Goal: Find contact information: Find contact information

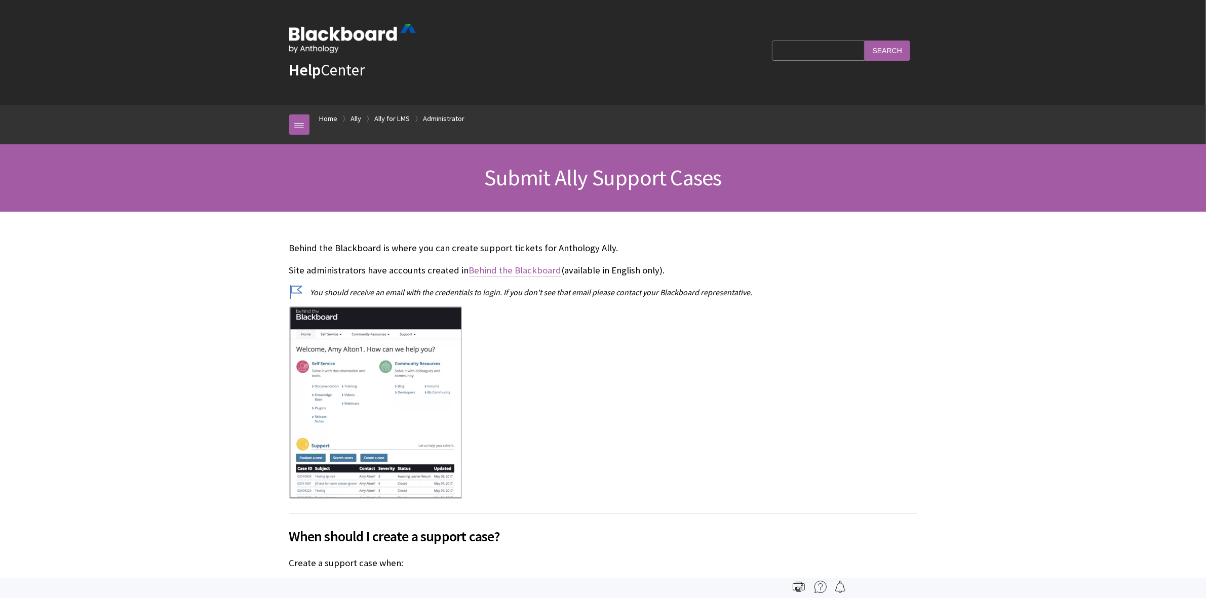
click at [527, 269] on link "Behind the Blackboard" at bounding box center [515, 270] width 93 height 12
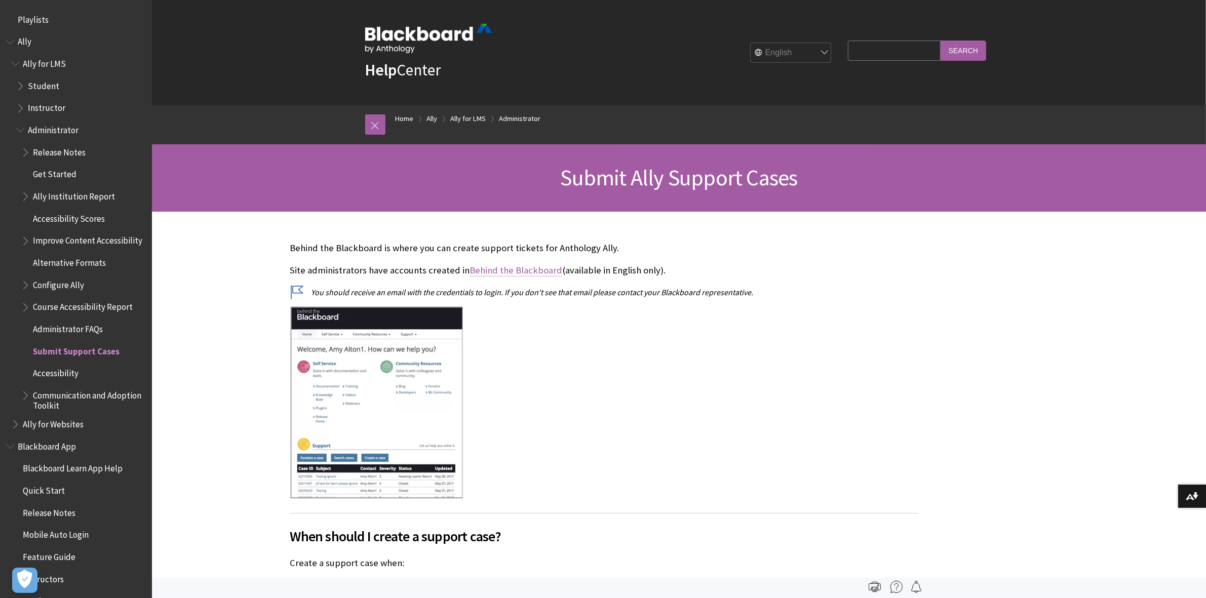
scroll to position [334, 0]
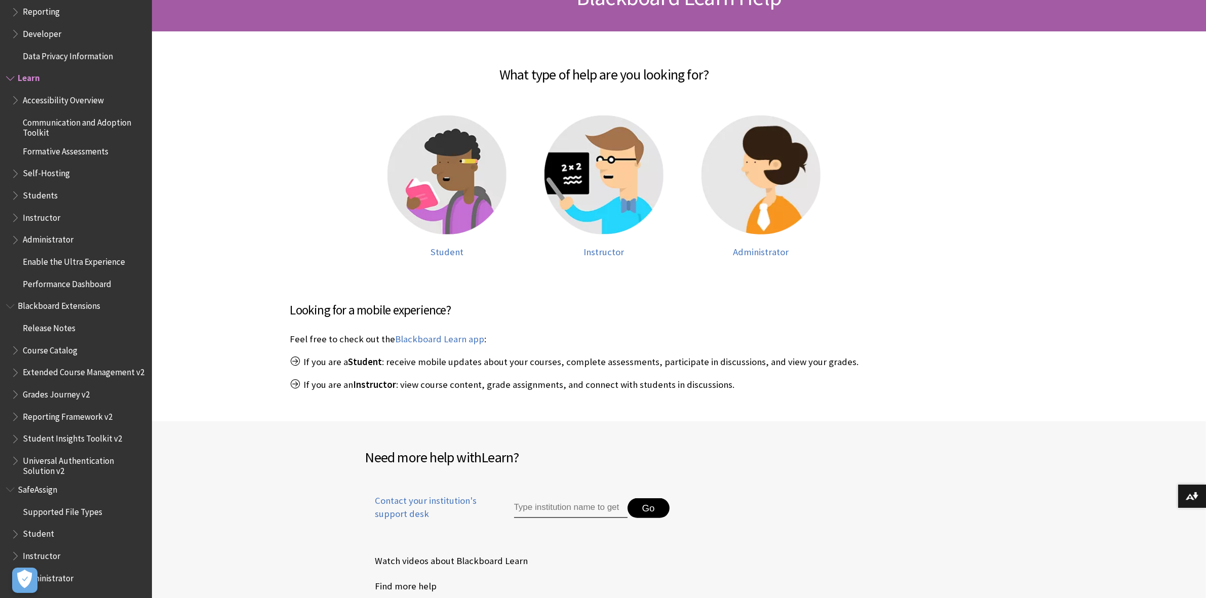
scroll to position [401, 0]
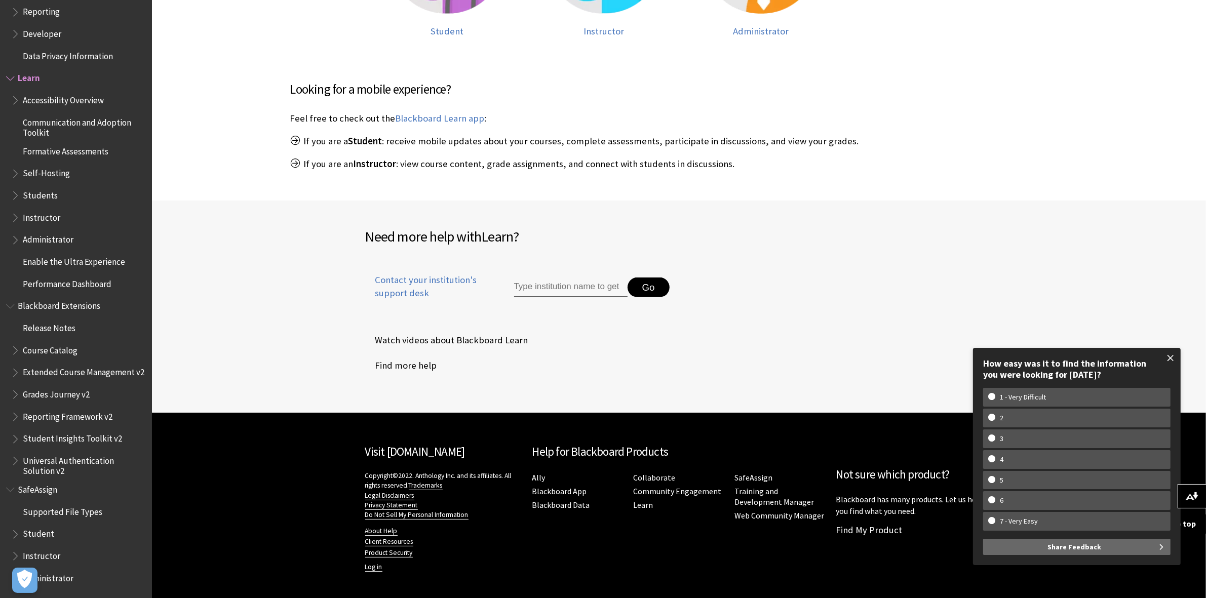
click at [1174, 355] on span at bounding box center [1170, 358] width 21 height 21
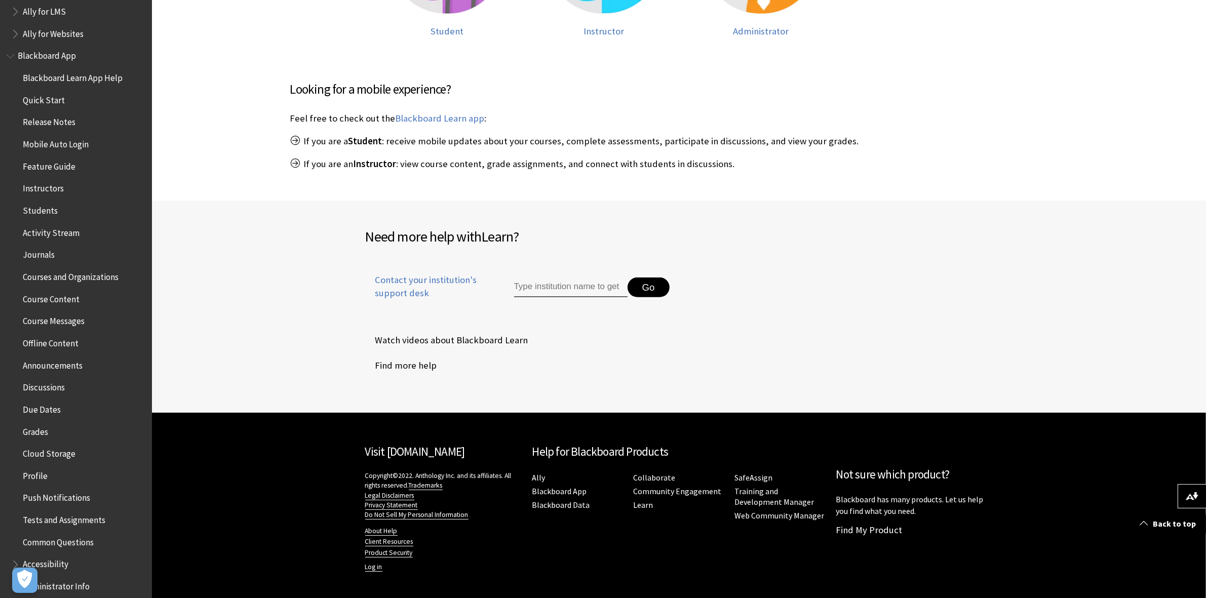
scroll to position [0, 0]
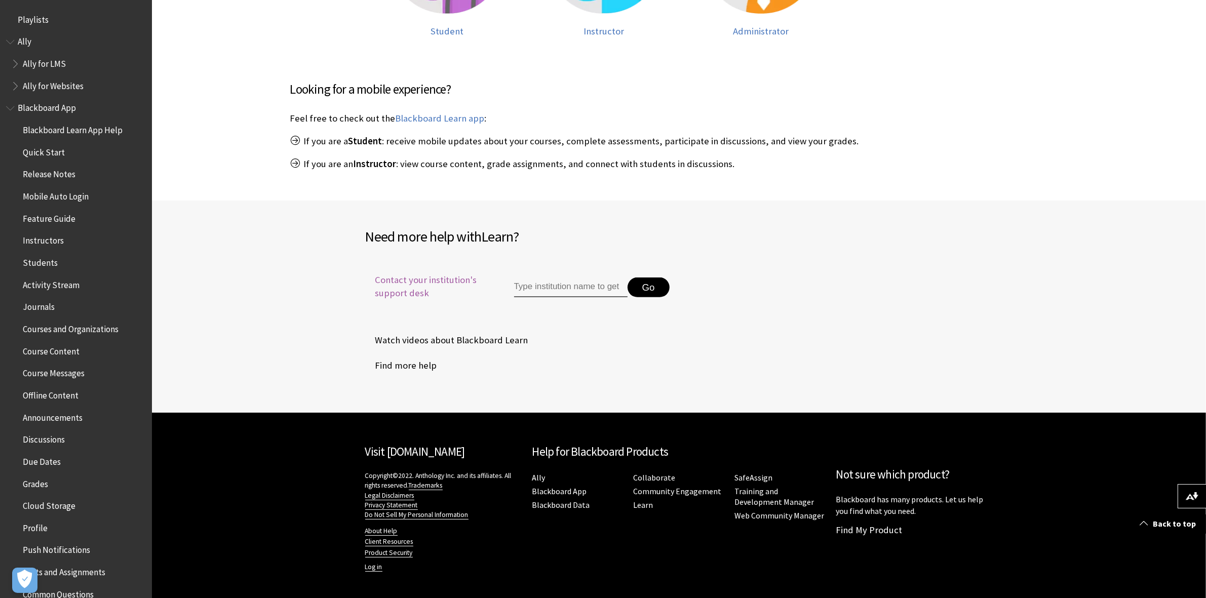
click at [409, 285] on span "Contact your institution's support desk" at bounding box center [428, 287] width 126 height 26
click at [550, 287] on input "Type institution name to get support" at bounding box center [570, 288] width 113 height 20
type input "bangor univers"
drag, startPoint x: 536, startPoint y: 284, endPoint x: 477, endPoint y: 294, distance: 59.1
click at [477, 294] on li "Contact your institution's support desk bangor univers Go University of Maine a…" at bounding box center [522, 293] width 314 height 69
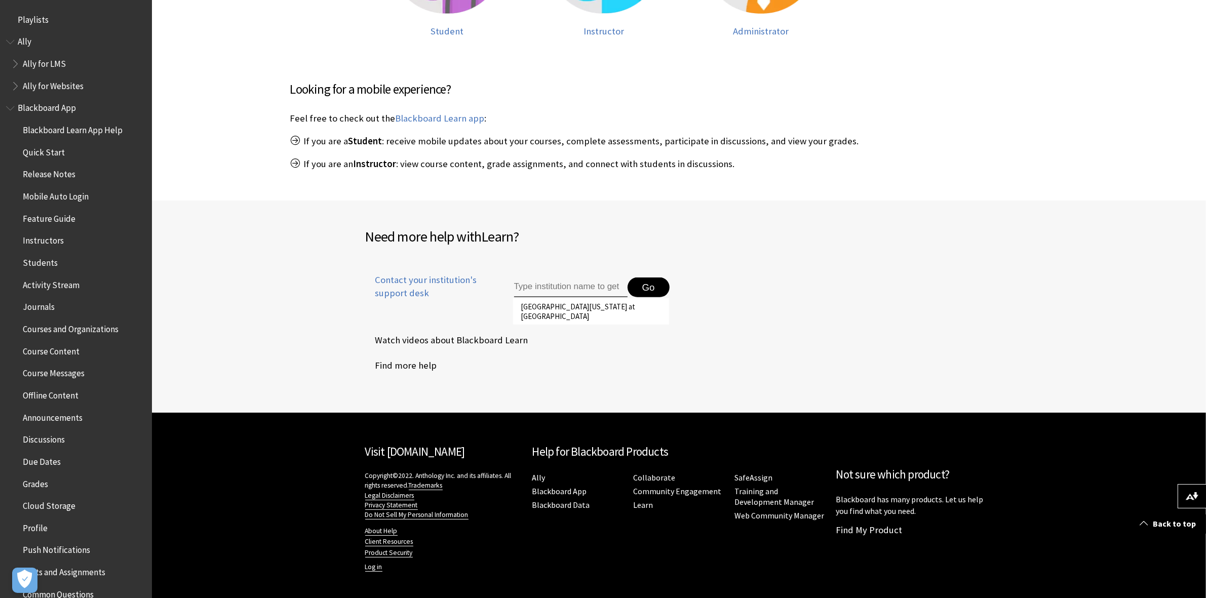
drag, startPoint x: 715, startPoint y: 358, endPoint x: 507, endPoint y: 348, distance: 208.5
click at [672, 367] on div "Need more help with Learn ? Contact your institution's support desk Go Universi…" at bounding box center [679, 307] width 1054 height 213
